Goal: Communication & Community: Participate in discussion

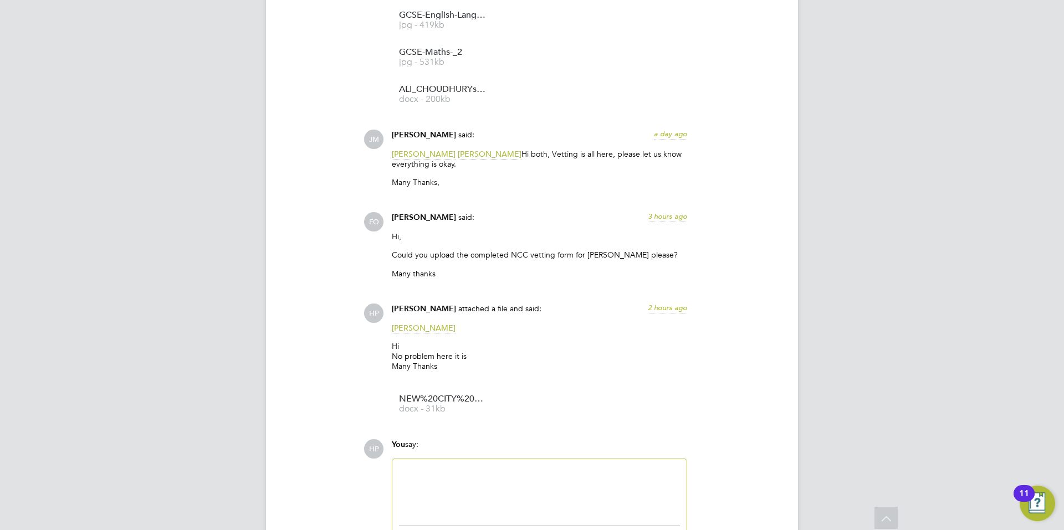
scroll to position [1778, 0]
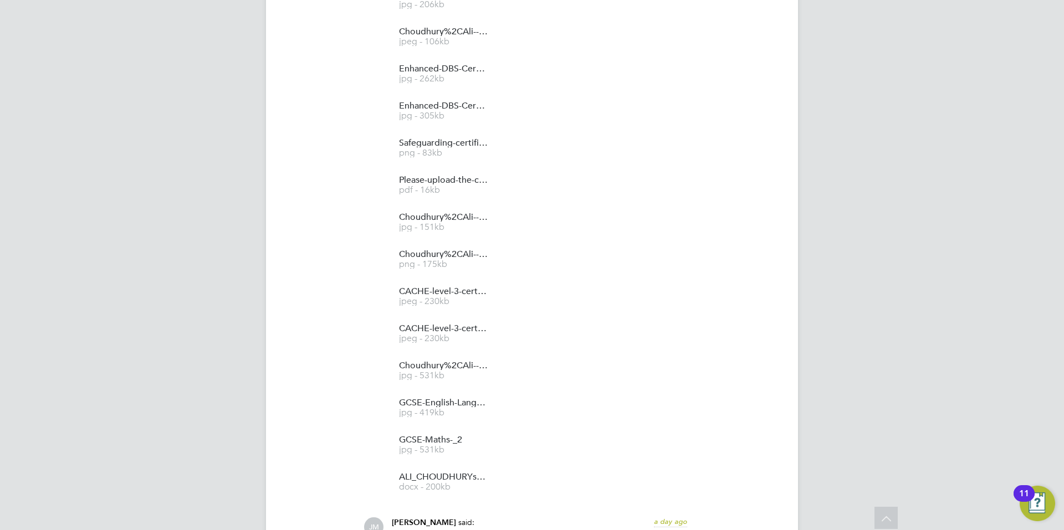
scroll to position [1774, 0]
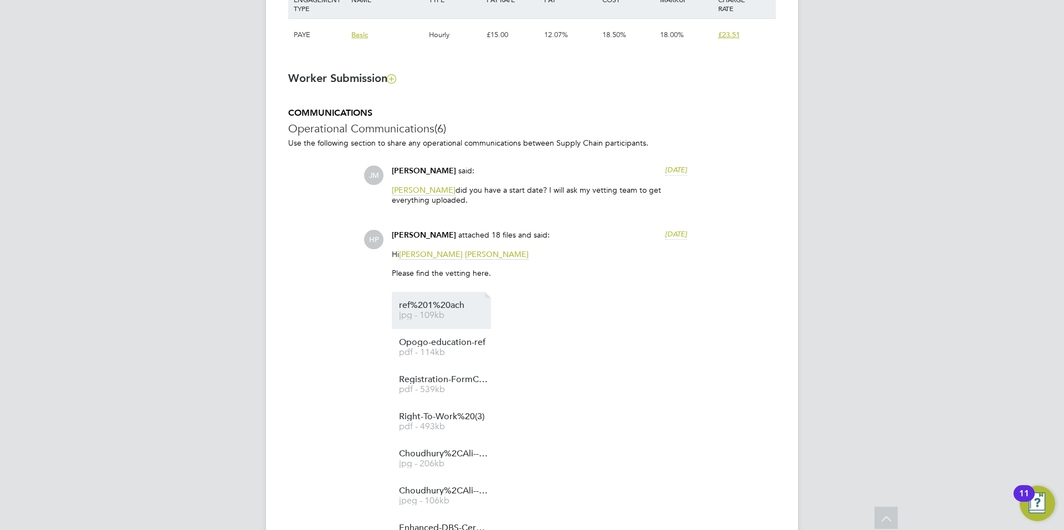
click at [435, 310] on link "ref%201%20ach jpg - 109kb" at bounding box center [443, 311] width 89 height 18
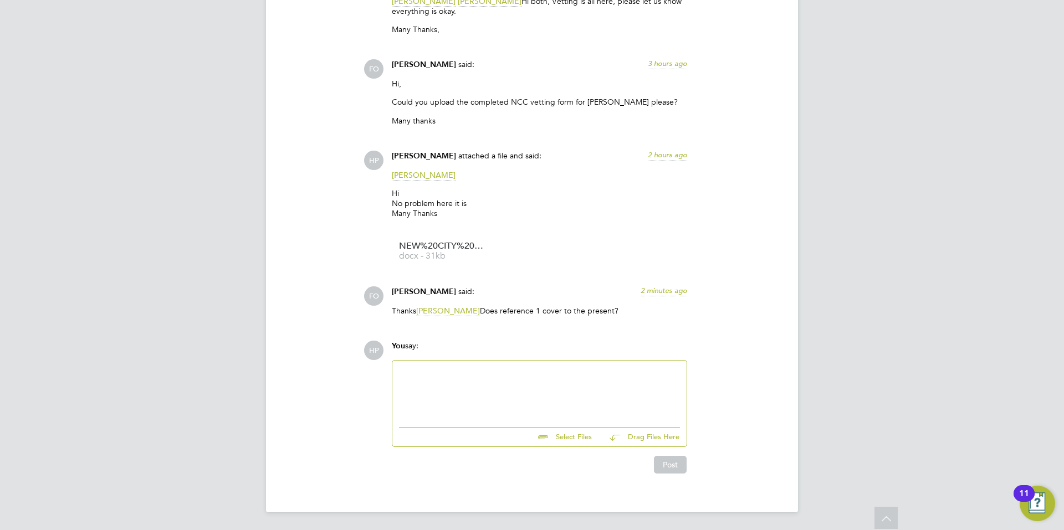
click at [462, 370] on div at bounding box center [539, 391] width 281 height 48
click at [429, 359] on div "You say:" at bounding box center [539, 350] width 295 height 19
click at [428, 361] on div "Hiya Yes it does" at bounding box center [539, 391] width 294 height 61
click at [428, 363] on div "Hiya Yes it does" at bounding box center [539, 391] width 294 height 61
click at [425, 377] on div "Yes it does" at bounding box center [539, 382] width 281 height 10
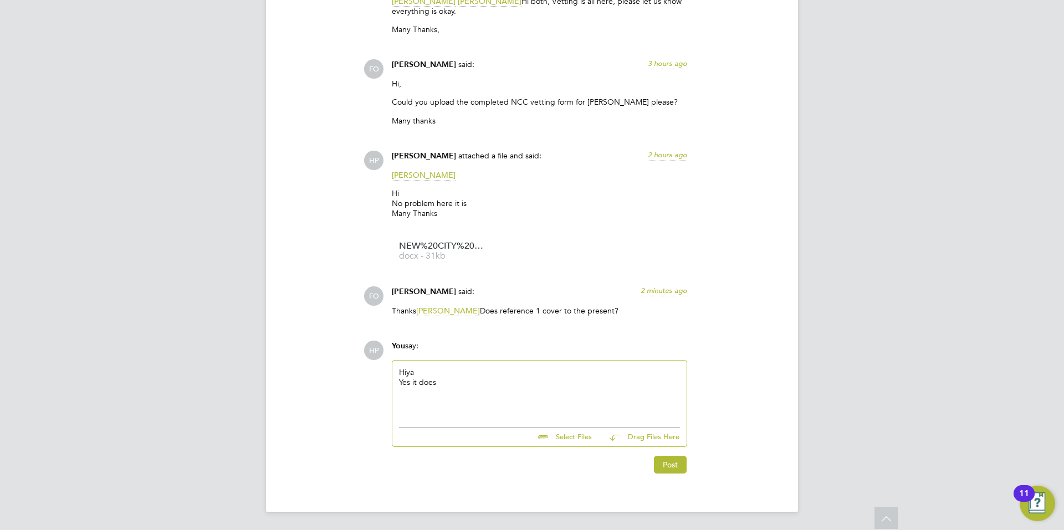
click at [435, 363] on div "Hiya Yes it does" at bounding box center [539, 391] width 294 height 61
click at [422, 370] on div "Hiya Yes it does" at bounding box center [539, 391] width 281 height 48
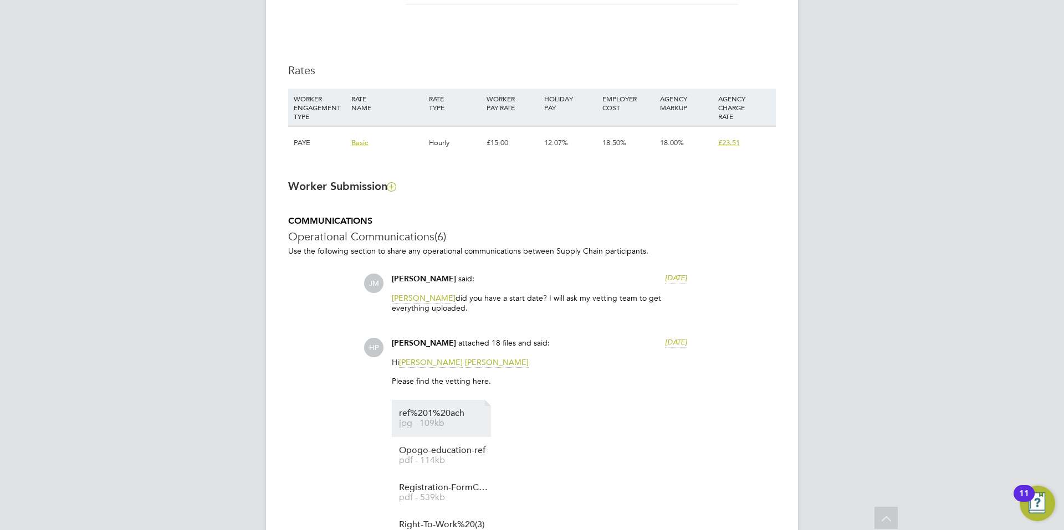
click at [446, 432] on li "ref%201%20ach jpg - 109kb" at bounding box center [441, 418] width 99 height 37
click at [431, 417] on span "ref%201%20ach" at bounding box center [443, 414] width 89 height 8
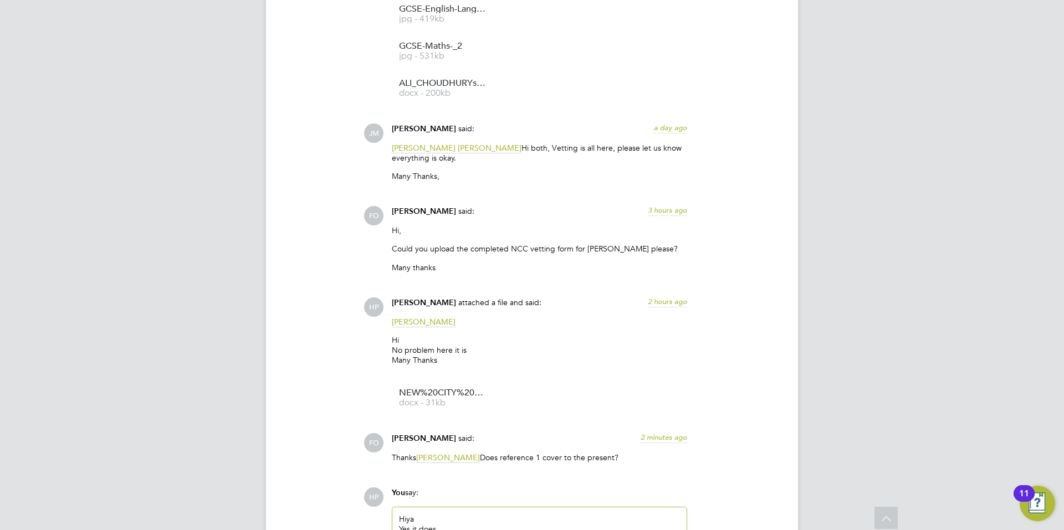
scroll to position [1832, 0]
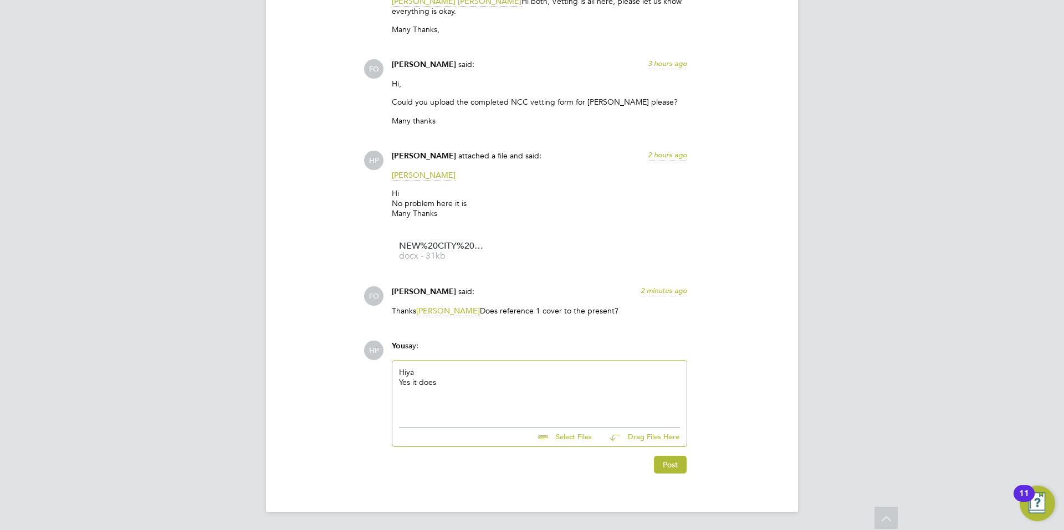
click at [452, 379] on div "Yes it does" at bounding box center [539, 382] width 281 height 10
click at [668, 463] on button "Post" at bounding box center [670, 465] width 33 height 18
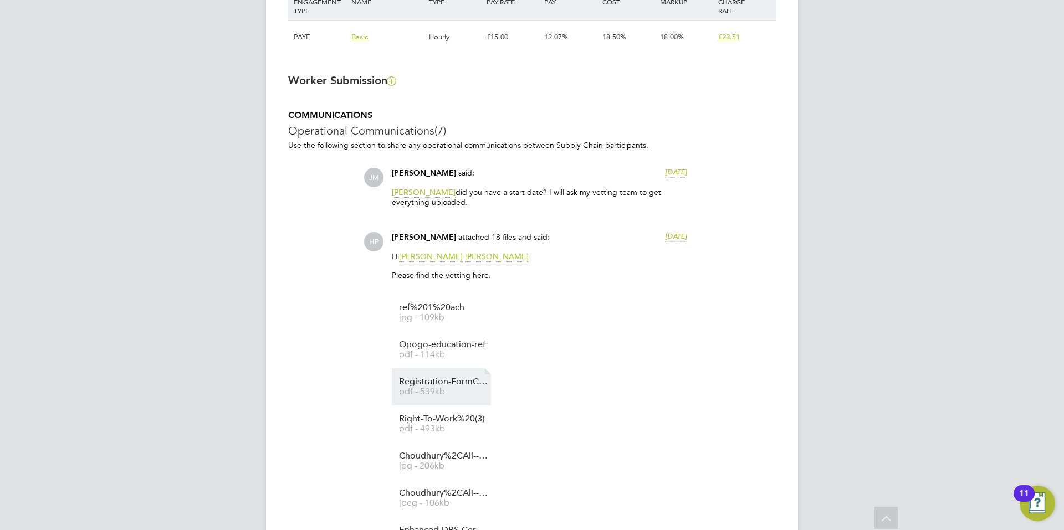
scroll to position [843, 0]
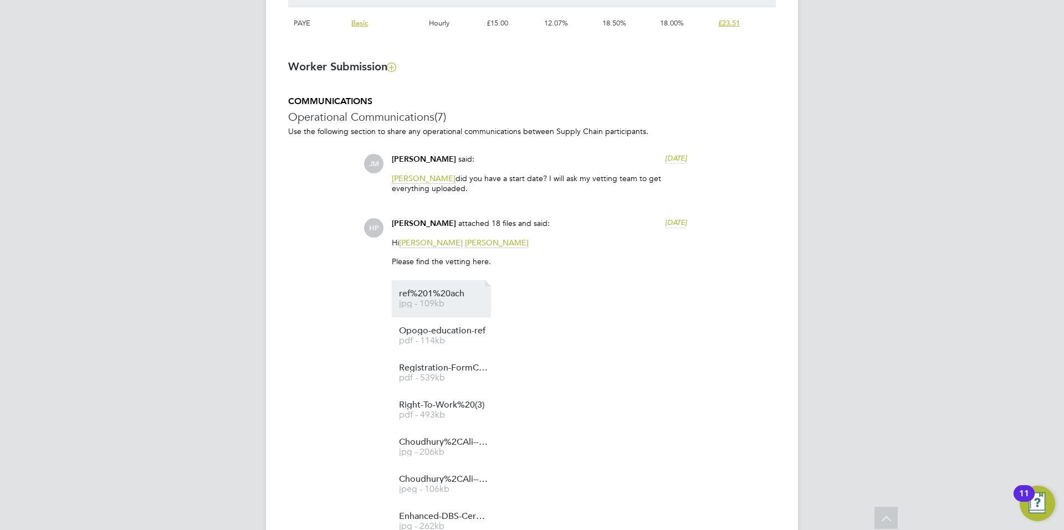
click at [461, 303] on span "jpg - 109kb" at bounding box center [443, 304] width 89 height 8
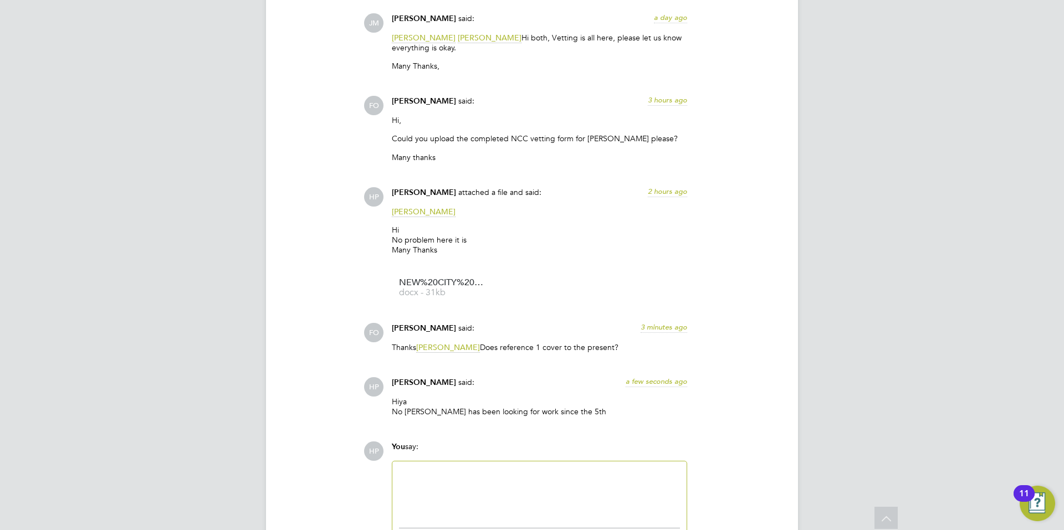
scroll to position [1896, 0]
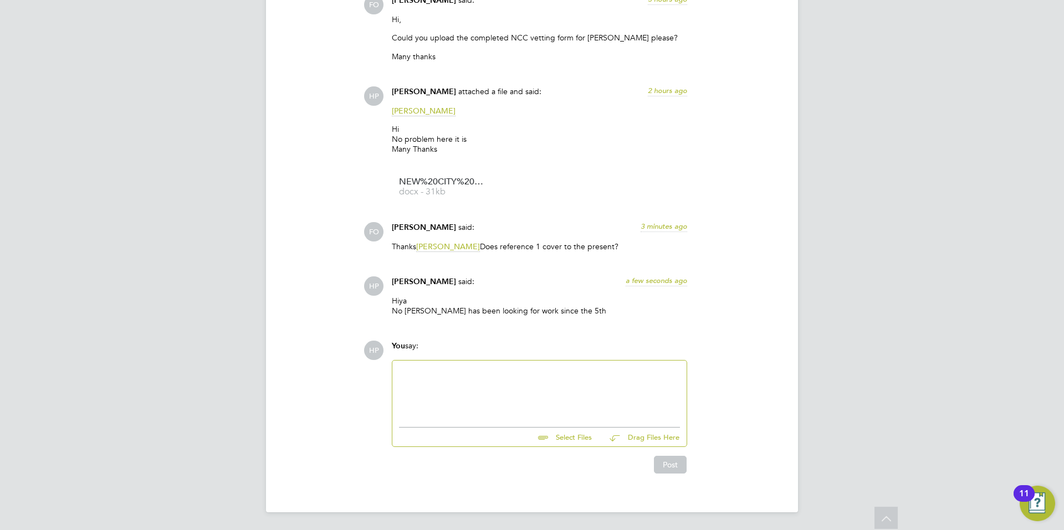
click at [483, 386] on div at bounding box center [539, 391] width 281 height 48
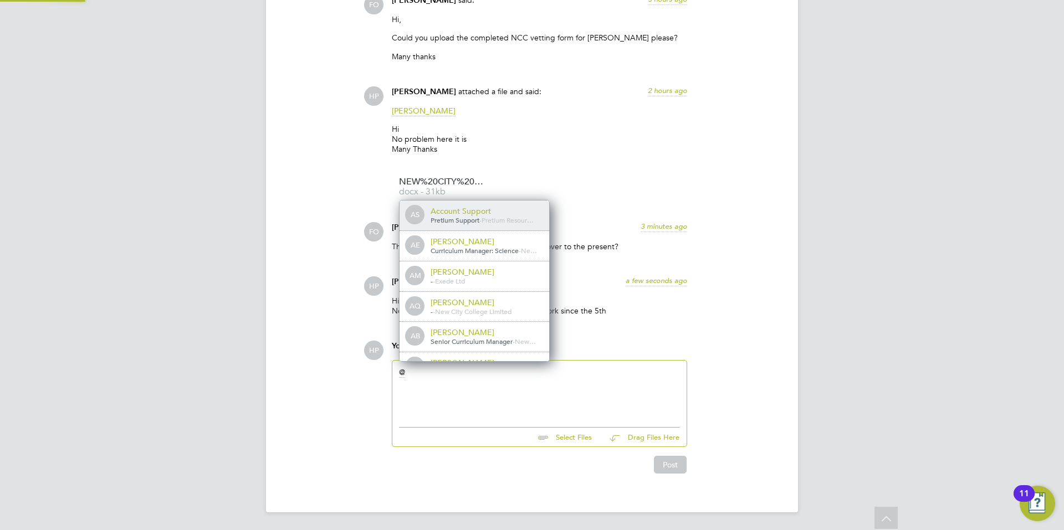
scroll to position [9, 111]
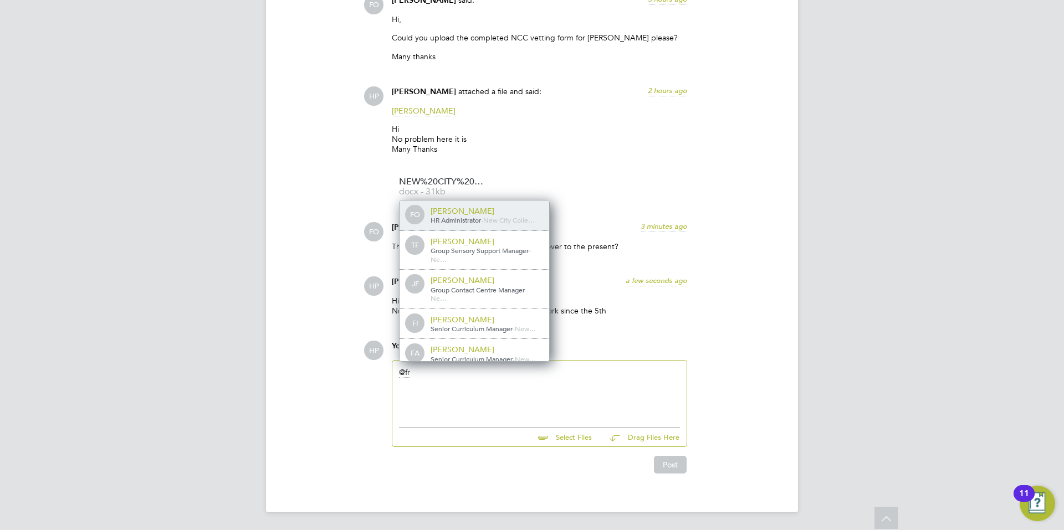
click at [493, 205] on div "FO Francesca O'Riordan HR Administrator - New City Colle…" at bounding box center [475, 216] width 150 height 30
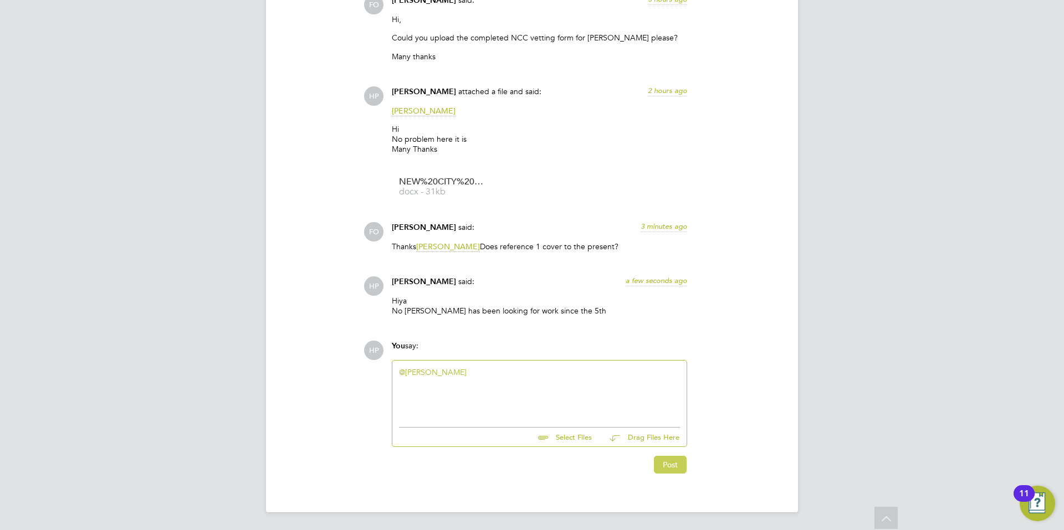
click at [670, 467] on button "Post" at bounding box center [670, 465] width 33 height 18
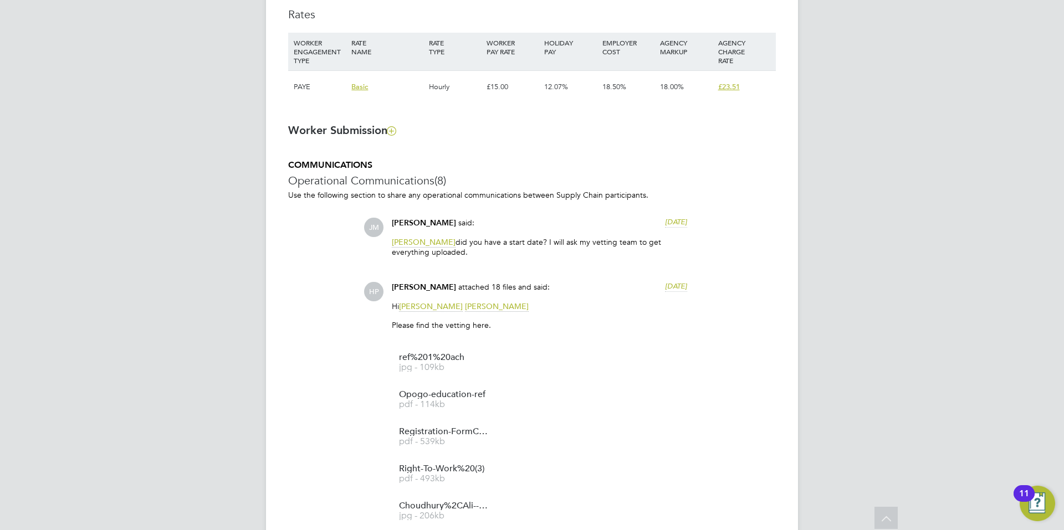
scroll to position [776, 0]
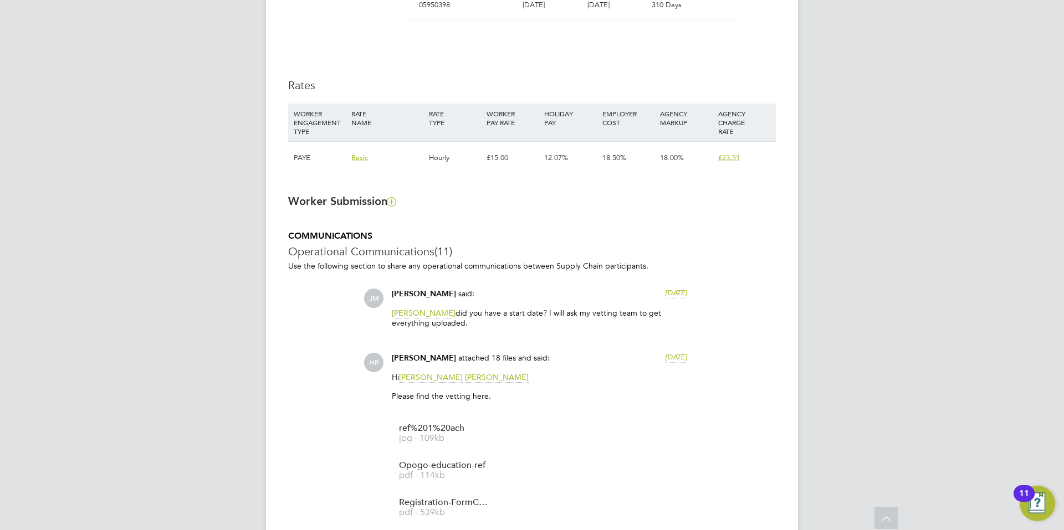
scroll to position [942, 0]
